Goal: Task Accomplishment & Management: Use online tool/utility

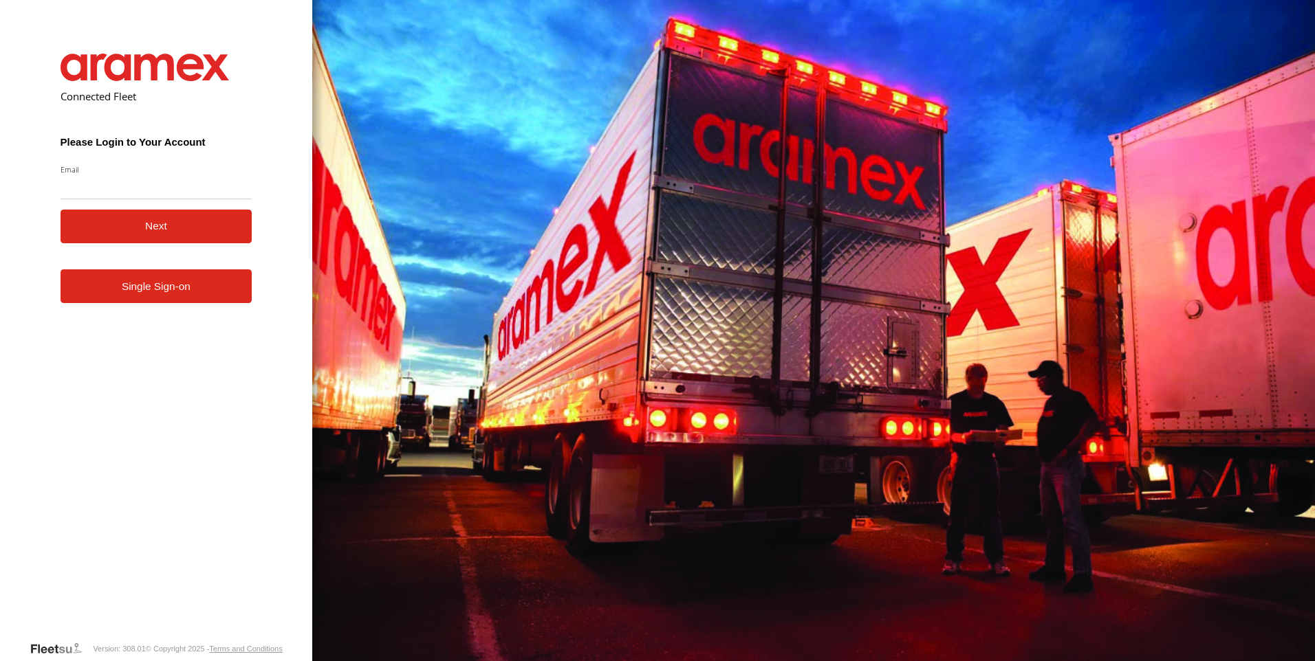
click at [96, 199] on input "Email" at bounding box center [157, 187] width 192 height 25
type input "**********"
click at [113, 234] on button "Next" at bounding box center [157, 227] width 192 height 34
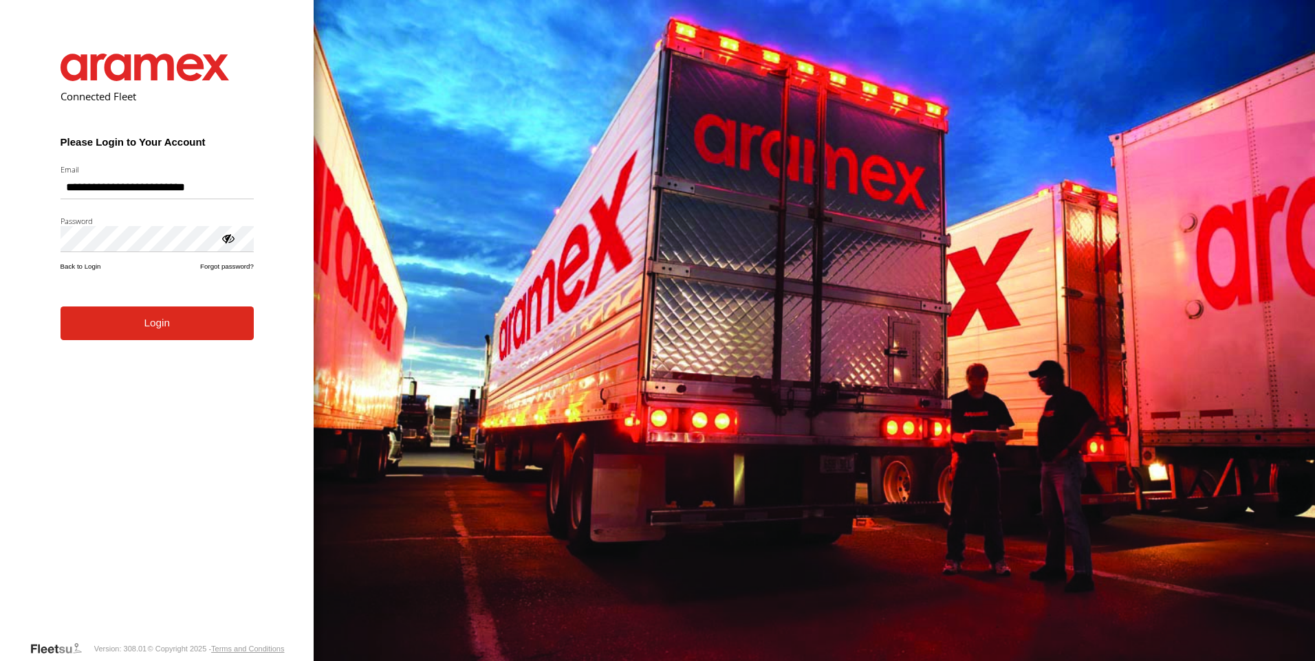
click at [61, 307] on button "Login" at bounding box center [157, 324] width 193 height 34
